Goal: Information Seeking & Learning: Find specific page/section

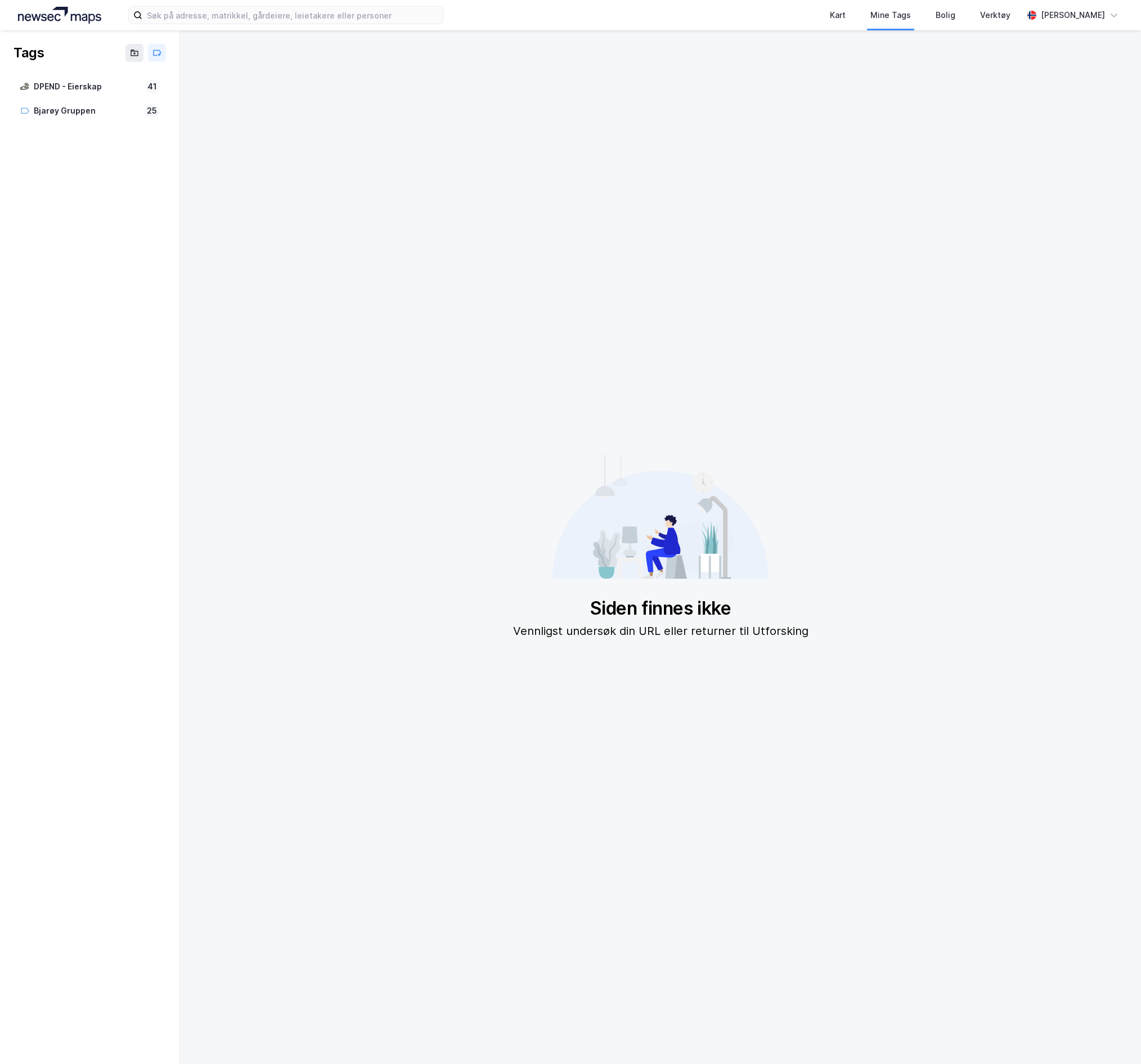
click at [91, 20] on img at bounding box center [60, 15] width 83 height 17
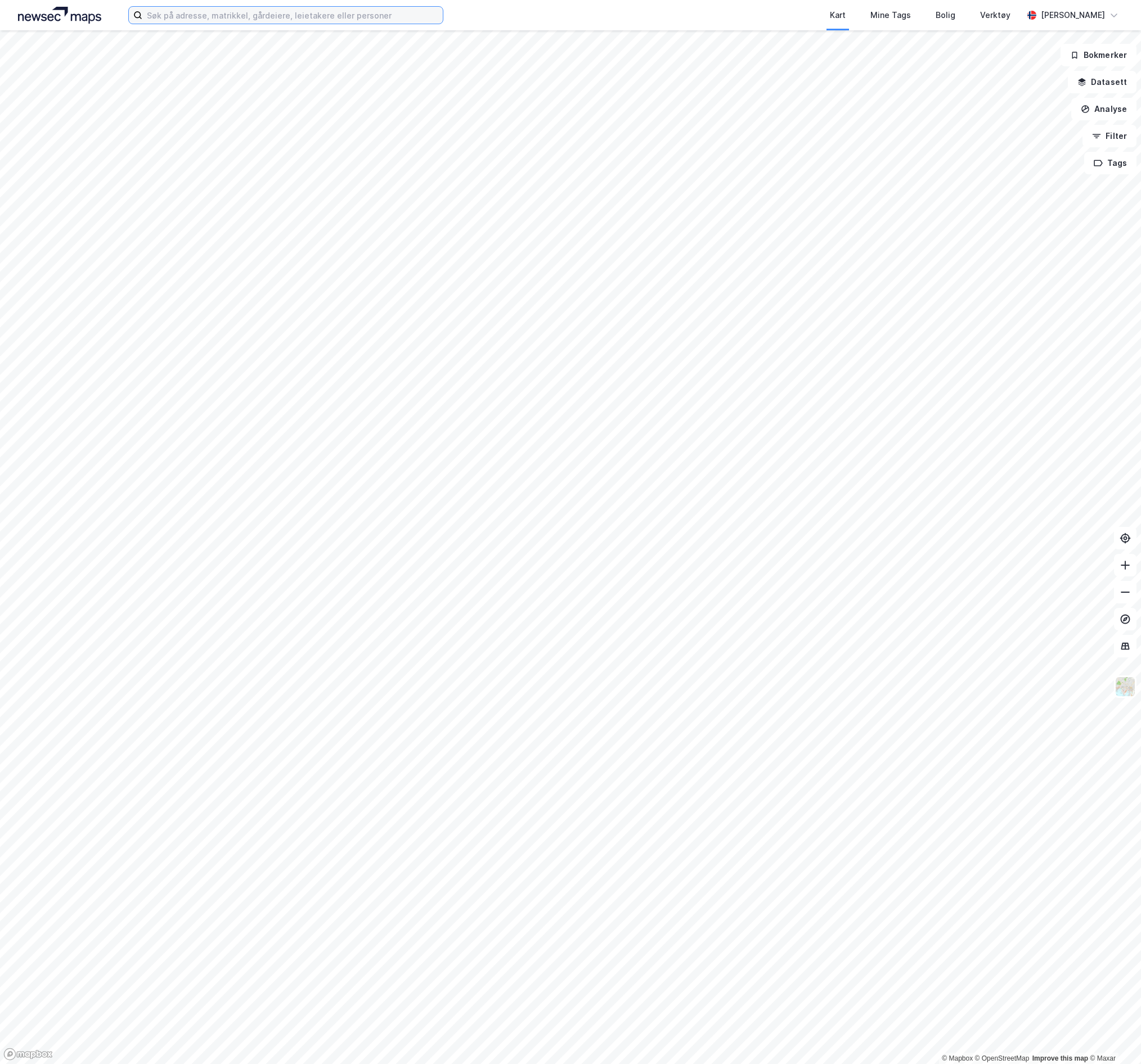
click at [212, 14] on input at bounding box center [292, 15] width 300 height 17
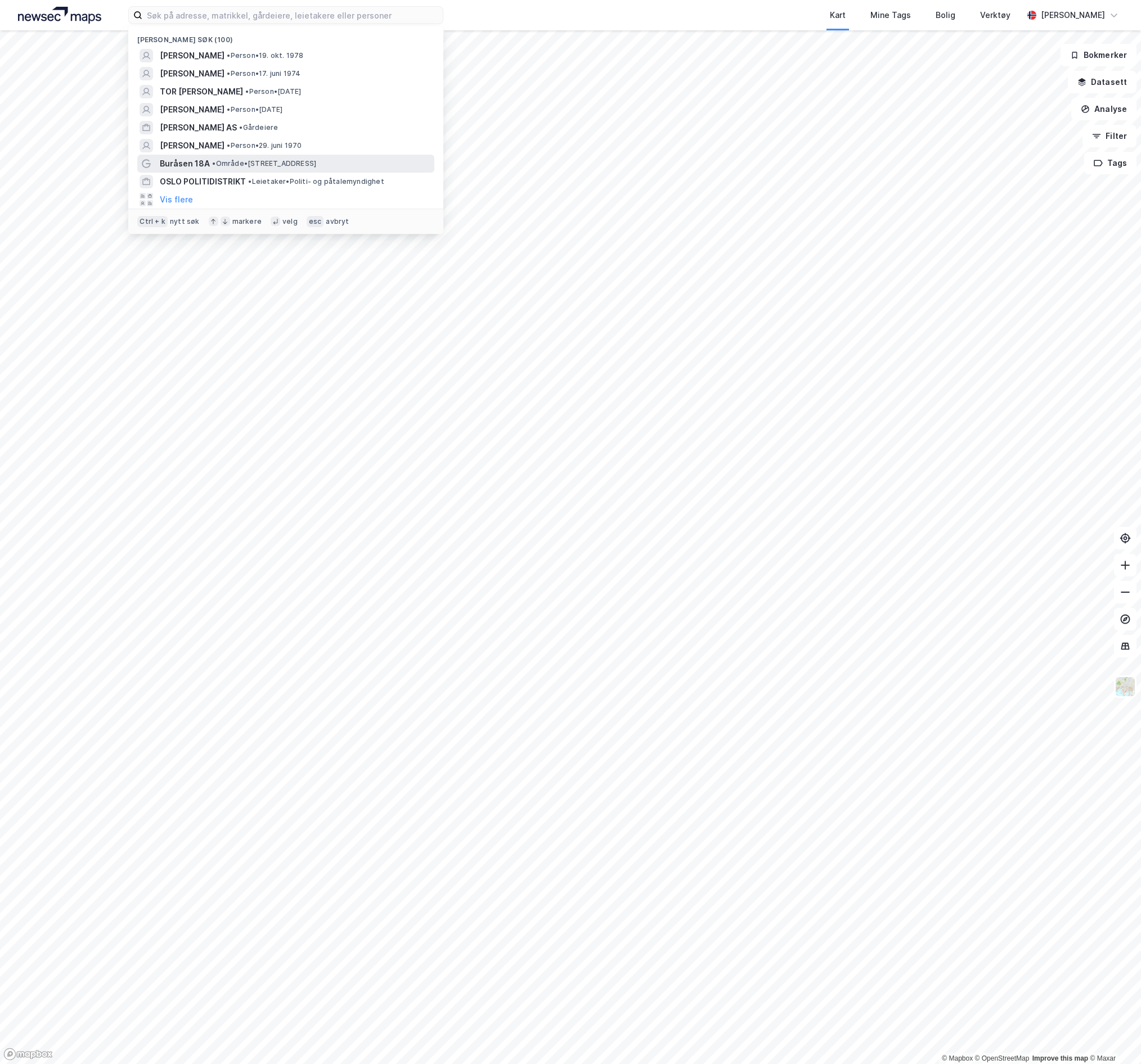
click at [202, 157] on span "Buråsen 18A" at bounding box center [184, 163] width 50 height 14
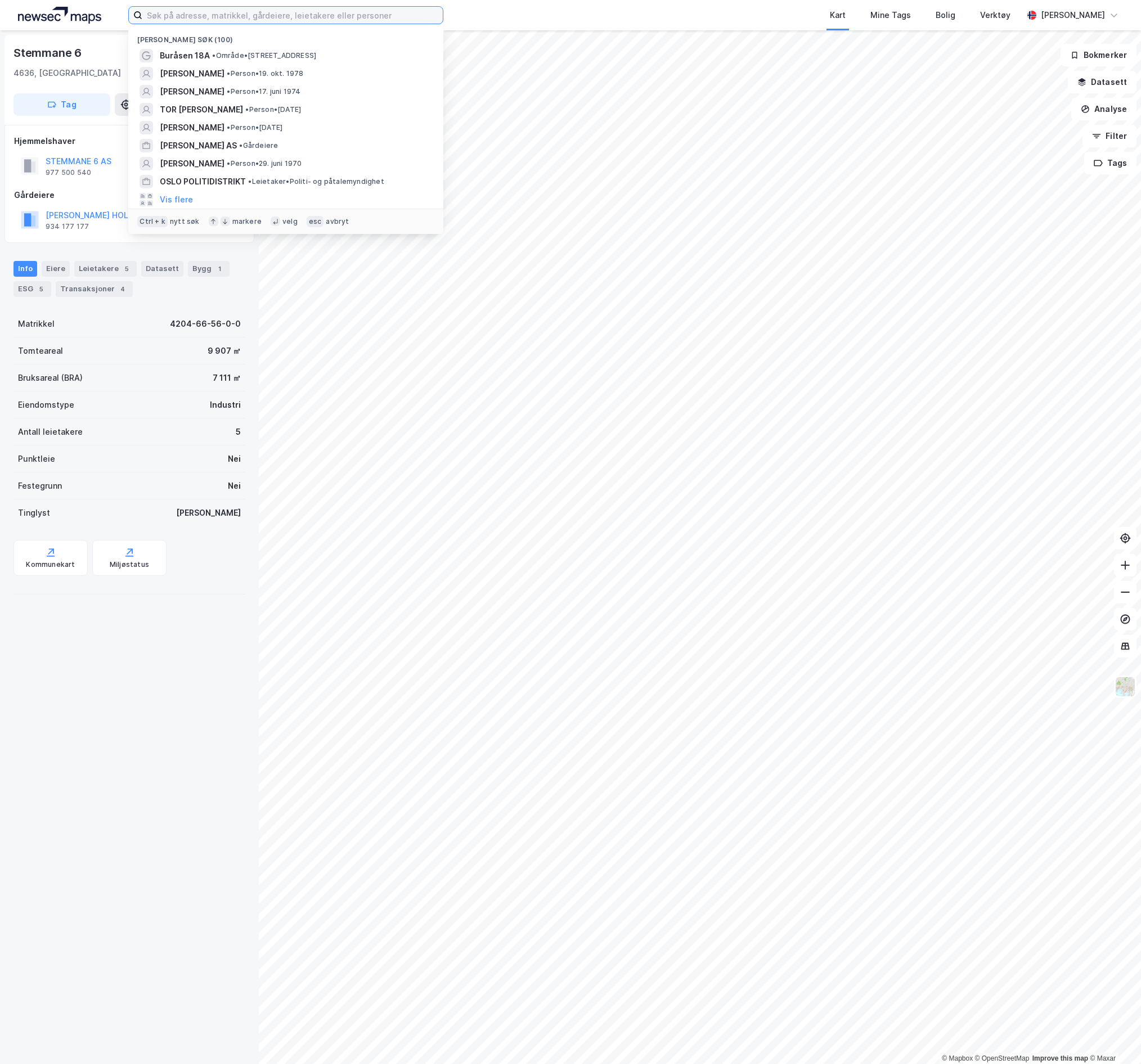
click at [302, 21] on input at bounding box center [292, 15] width 300 height 17
click at [286, 53] on span "• Område • Buråsen 18A, 4636 Kristiansand" at bounding box center [264, 56] width 104 height 9
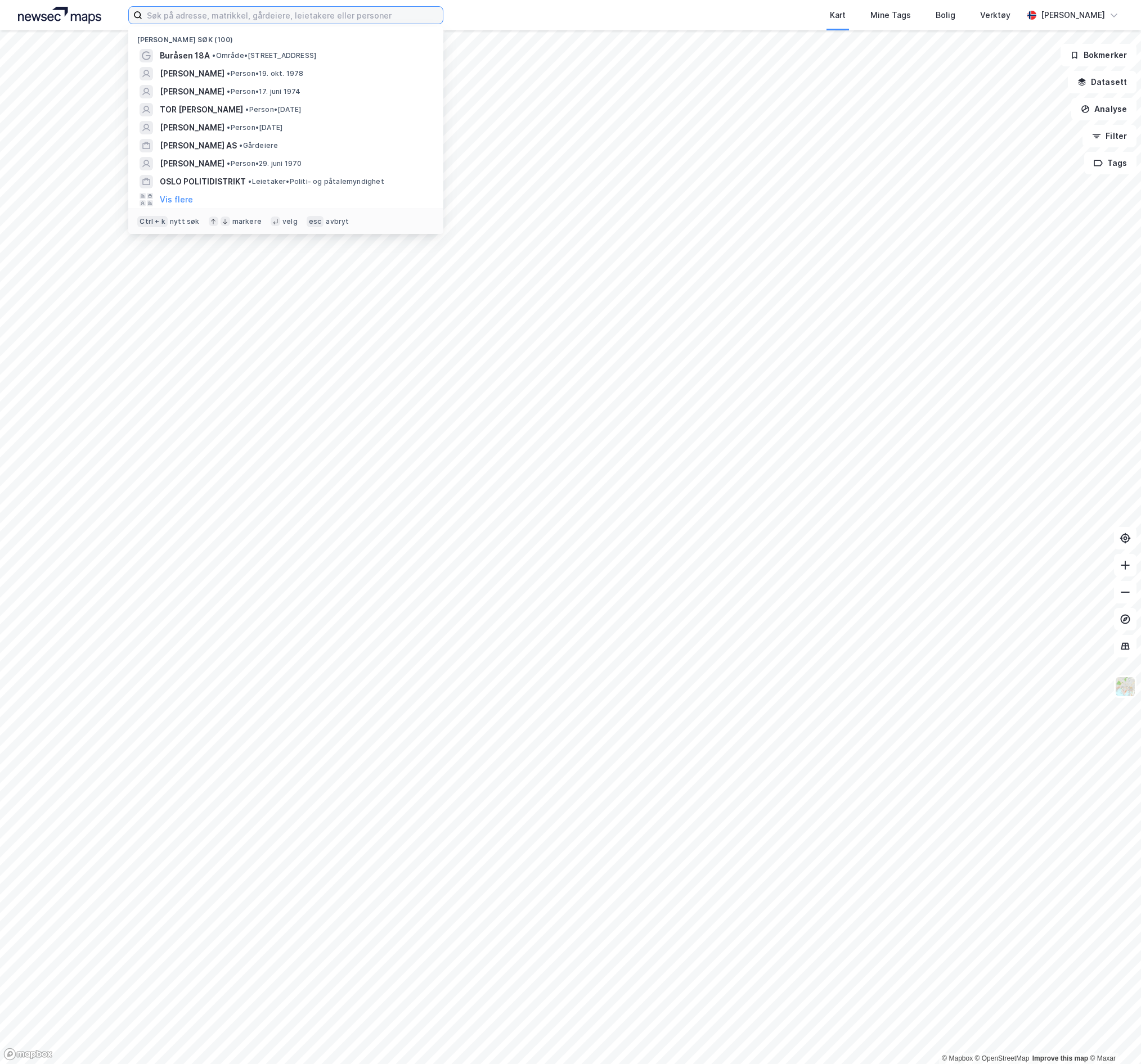
click at [343, 21] on input at bounding box center [292, 15] width 300 height 17
click at [317, 50] on div "Buråsen 18A • Område • [STREET_ADDRESS]" at bounding box center [295, 56] width 272 height 14
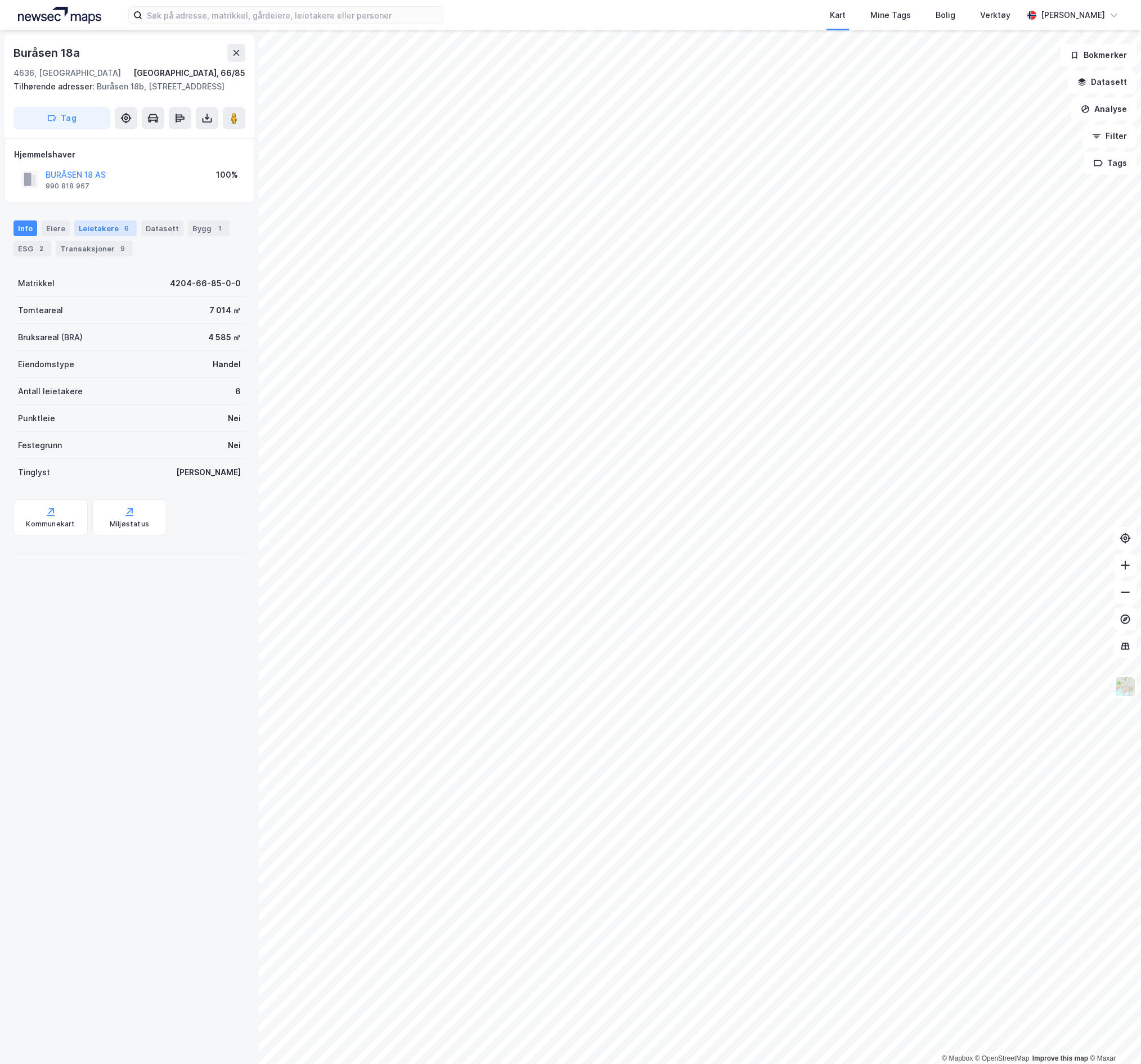
click at [115, 236] on div "Leietakere 6" at bounding box center [105, 228] width 63 height 16
